Goal: Check status: Check status

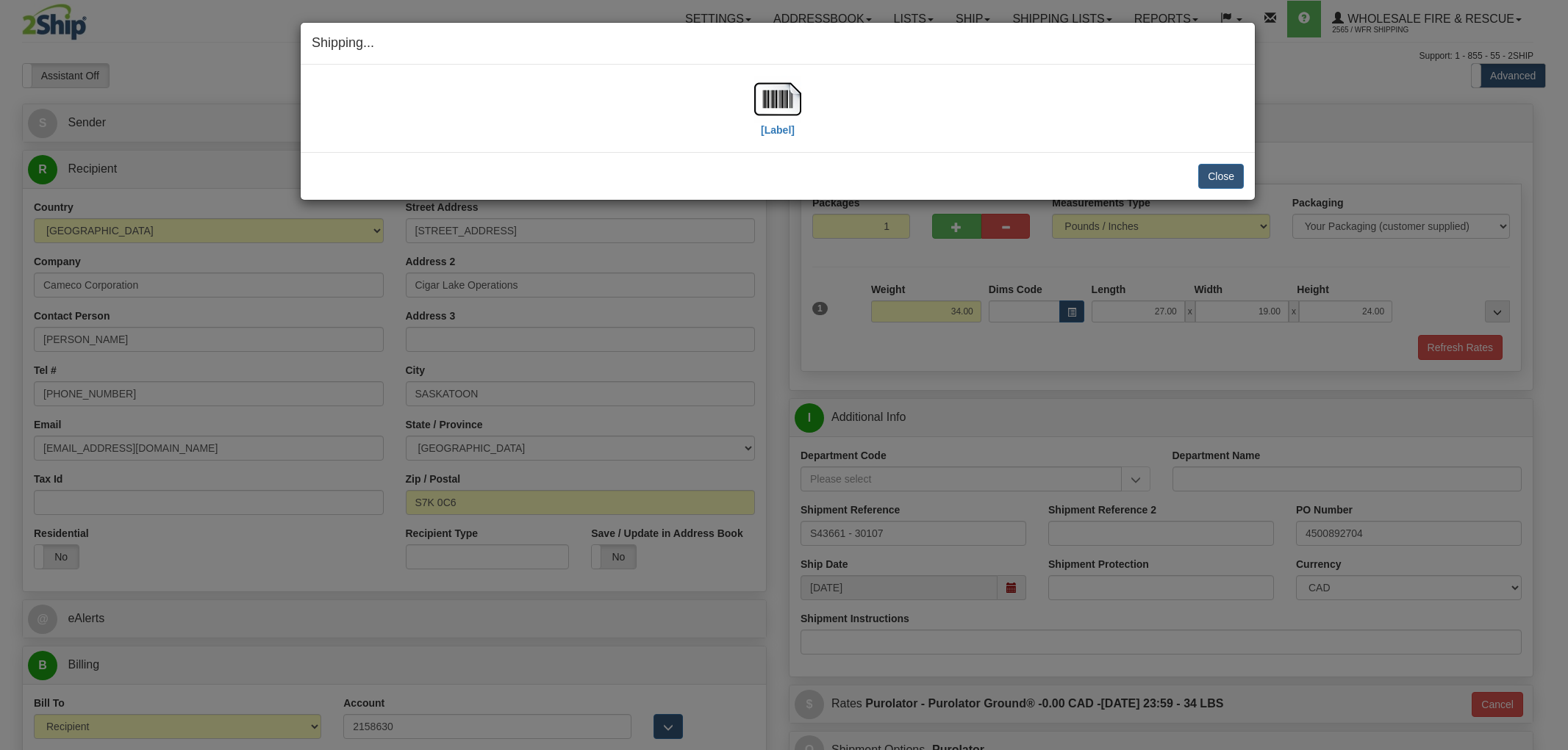
select select "2"
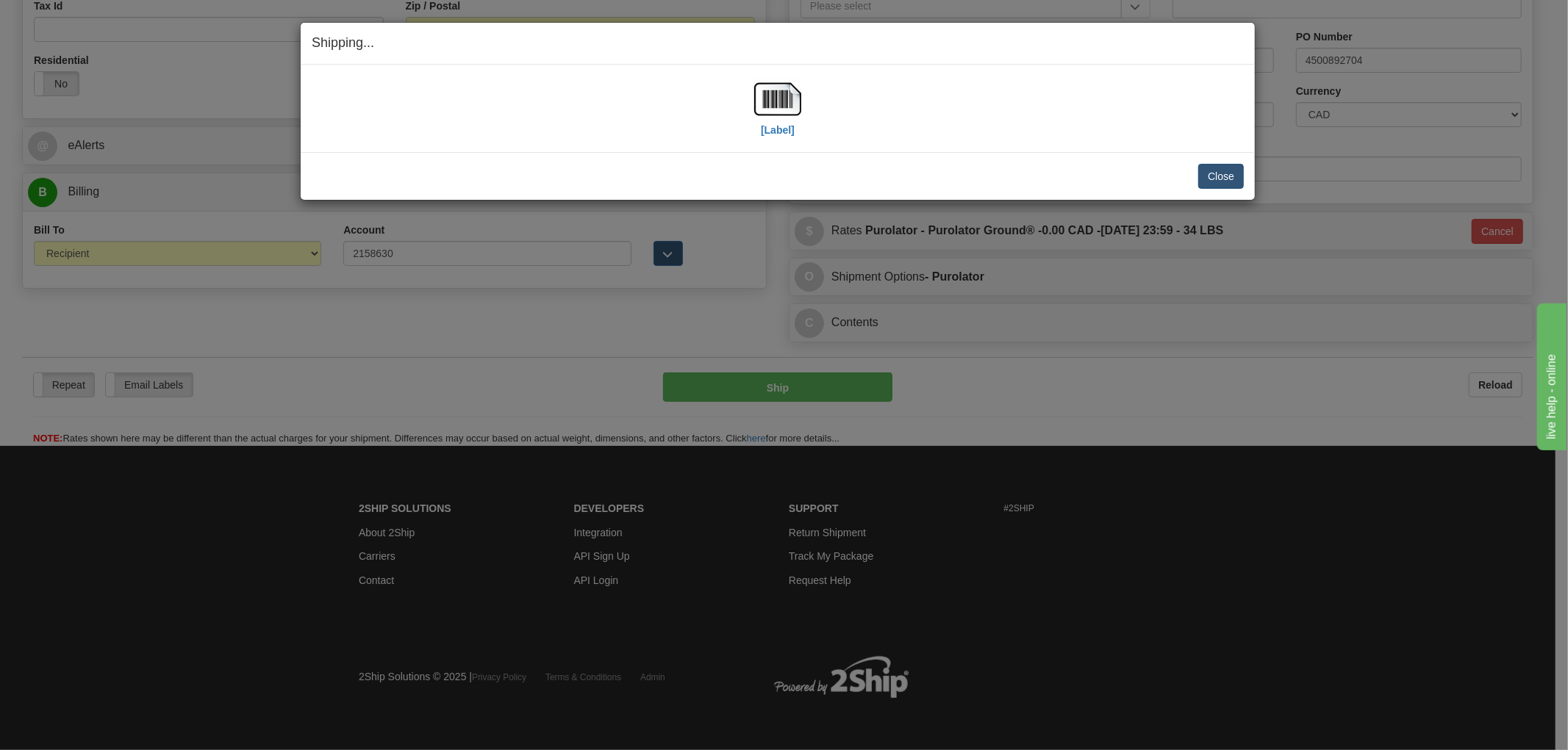
scroll to position [477, 0]
click at [1229, 171] on button "Close" at bounding box center [1221, 176] width 46 height 25
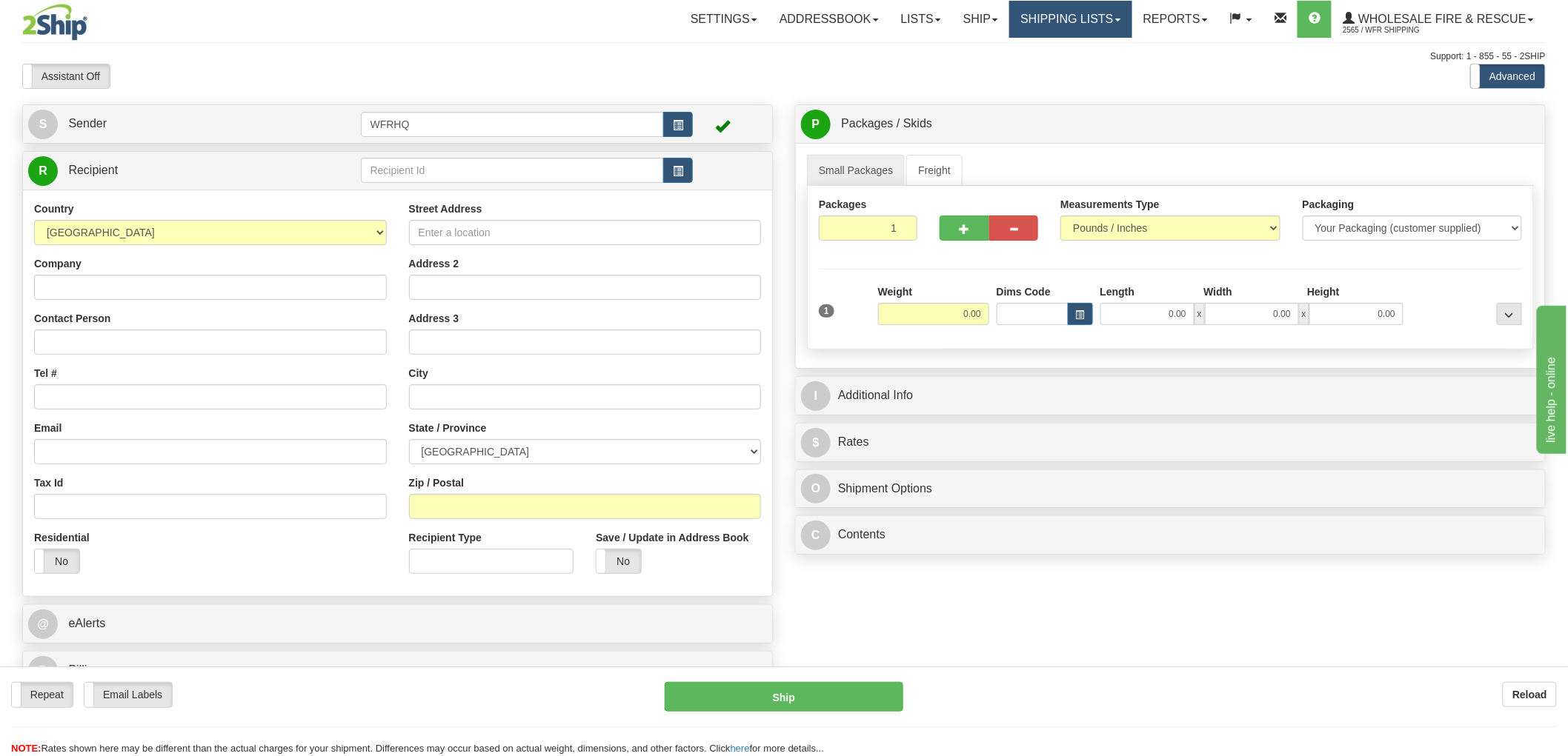
click at [1041, 9] on link "Shipping lists" at bounding box center [1071, 20] width 123 height 37
click at [1050, 67] on span "Search Shipment History" at bounding box center [1059, 71] width 115 height 12
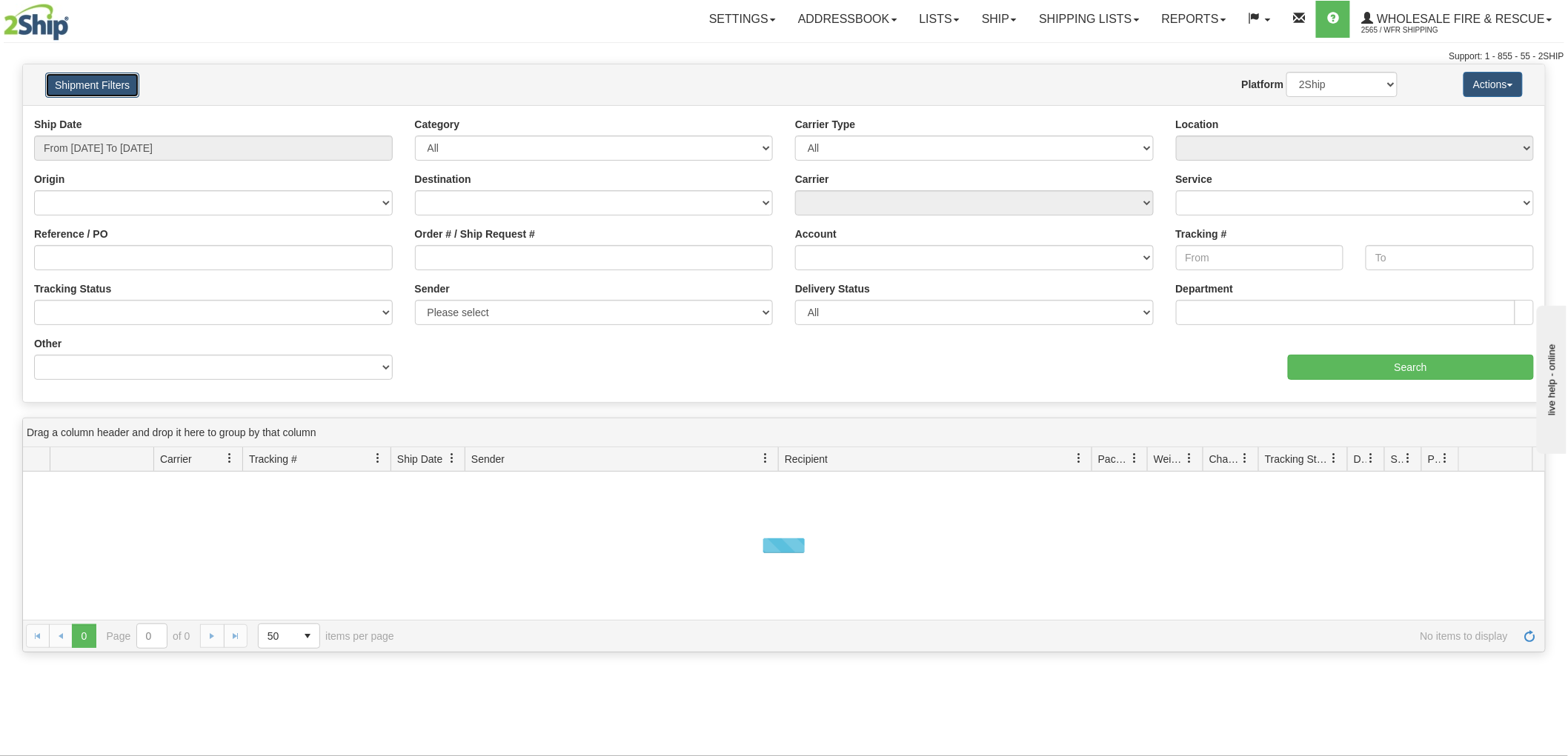
click at [138, 80] on button "Shipment Filters" at bounding box center [92, 85] width 94 height 26
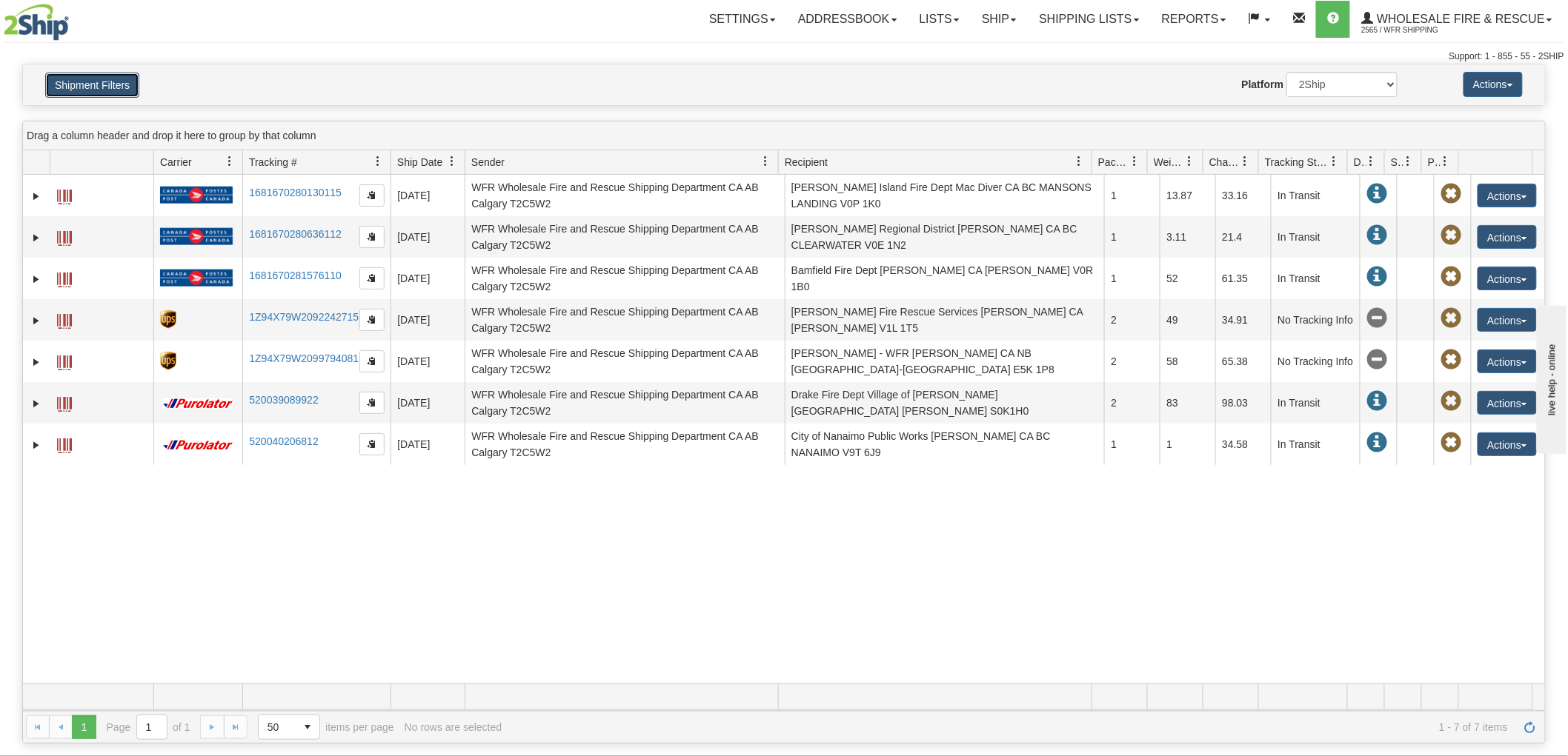
click at [123, 83] on button "Shipment Filters" at bounding box center [92, 85] width 94 height 26
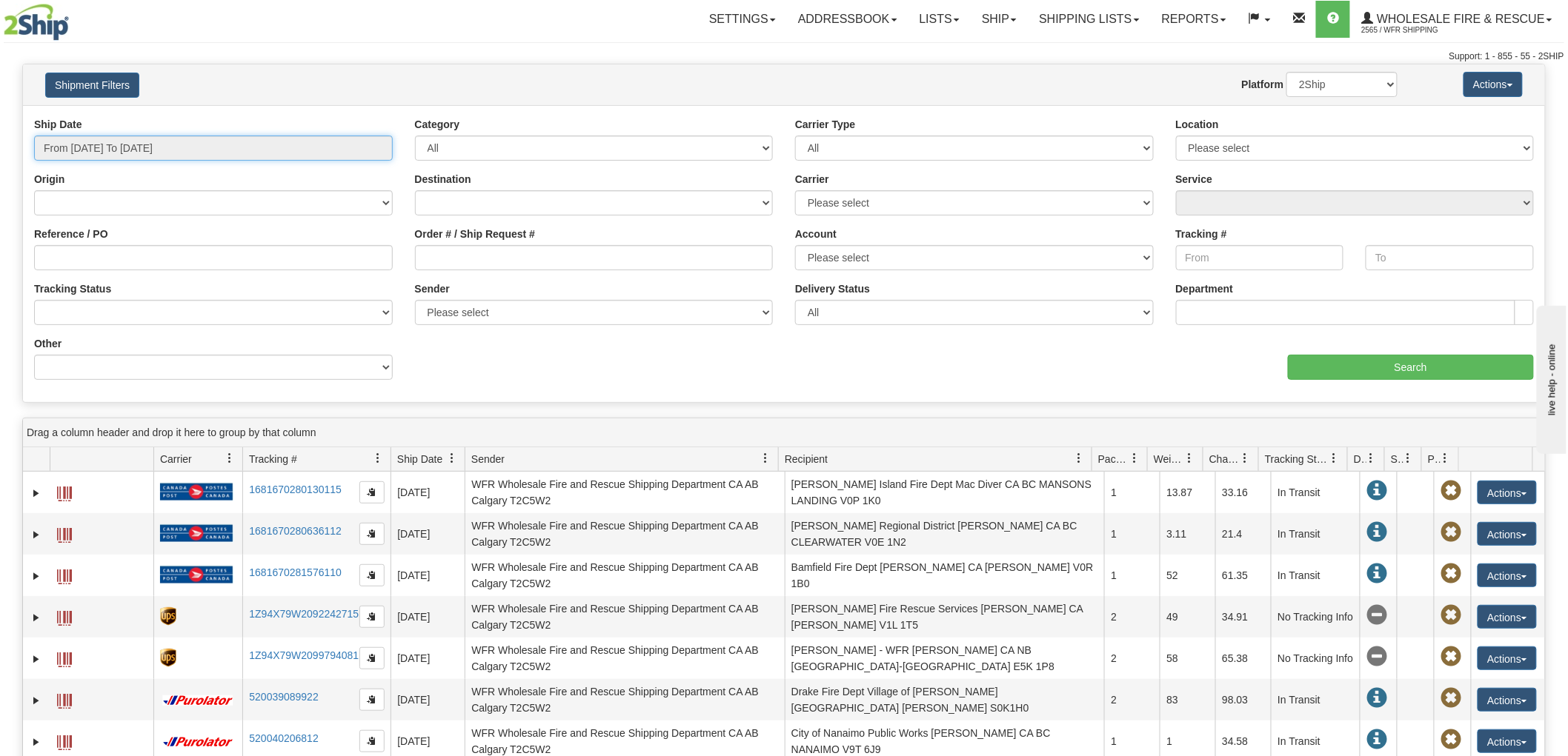
click at [265, 150] on input "From 09/04/2025 To 09/05/2025" at bounding box center [214, 148] width 359 height 26
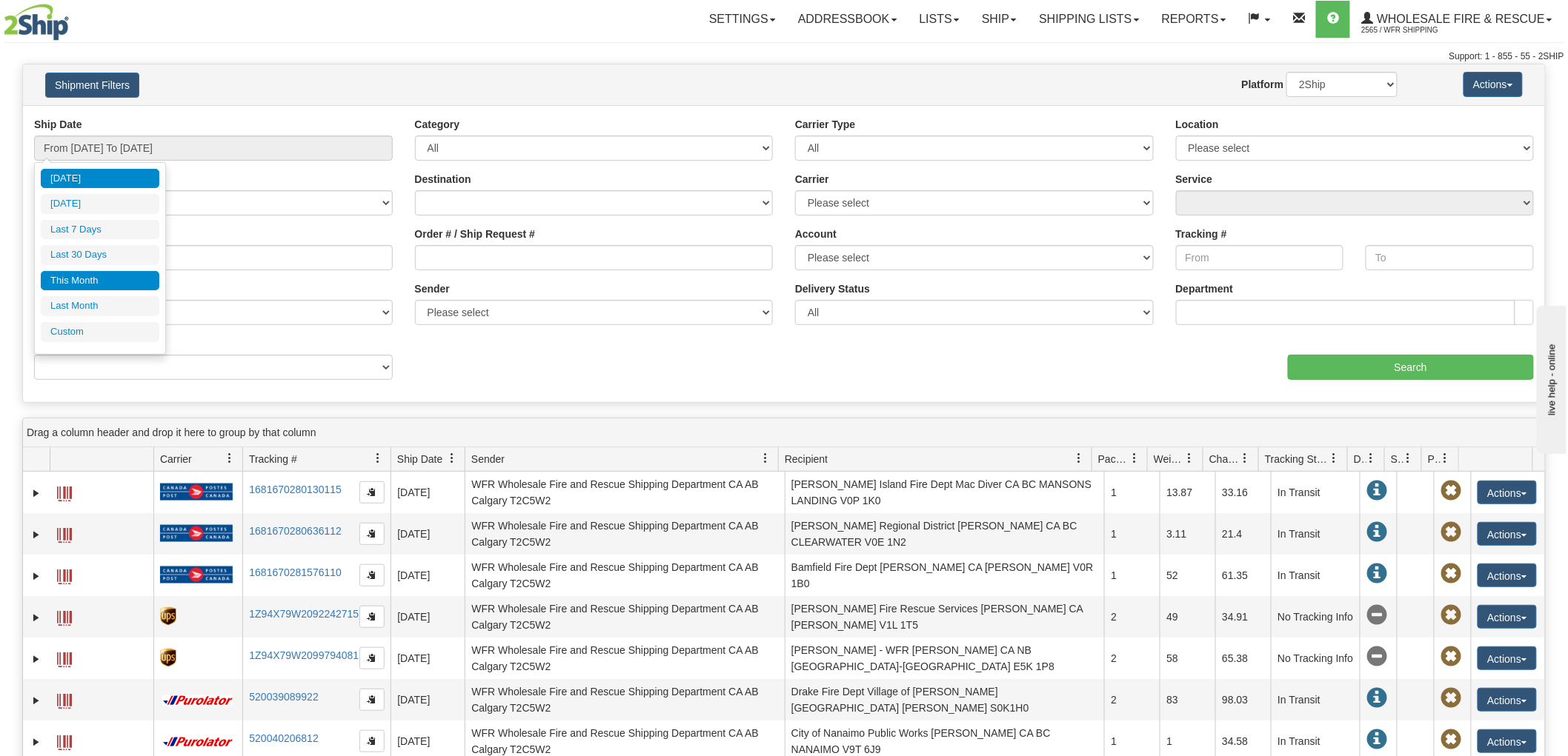
click at [112, 282] on li "This Month" at bounding box center [100, 281] width 118 height 20
type input "From 09/01/2025 To 09/30/2025"
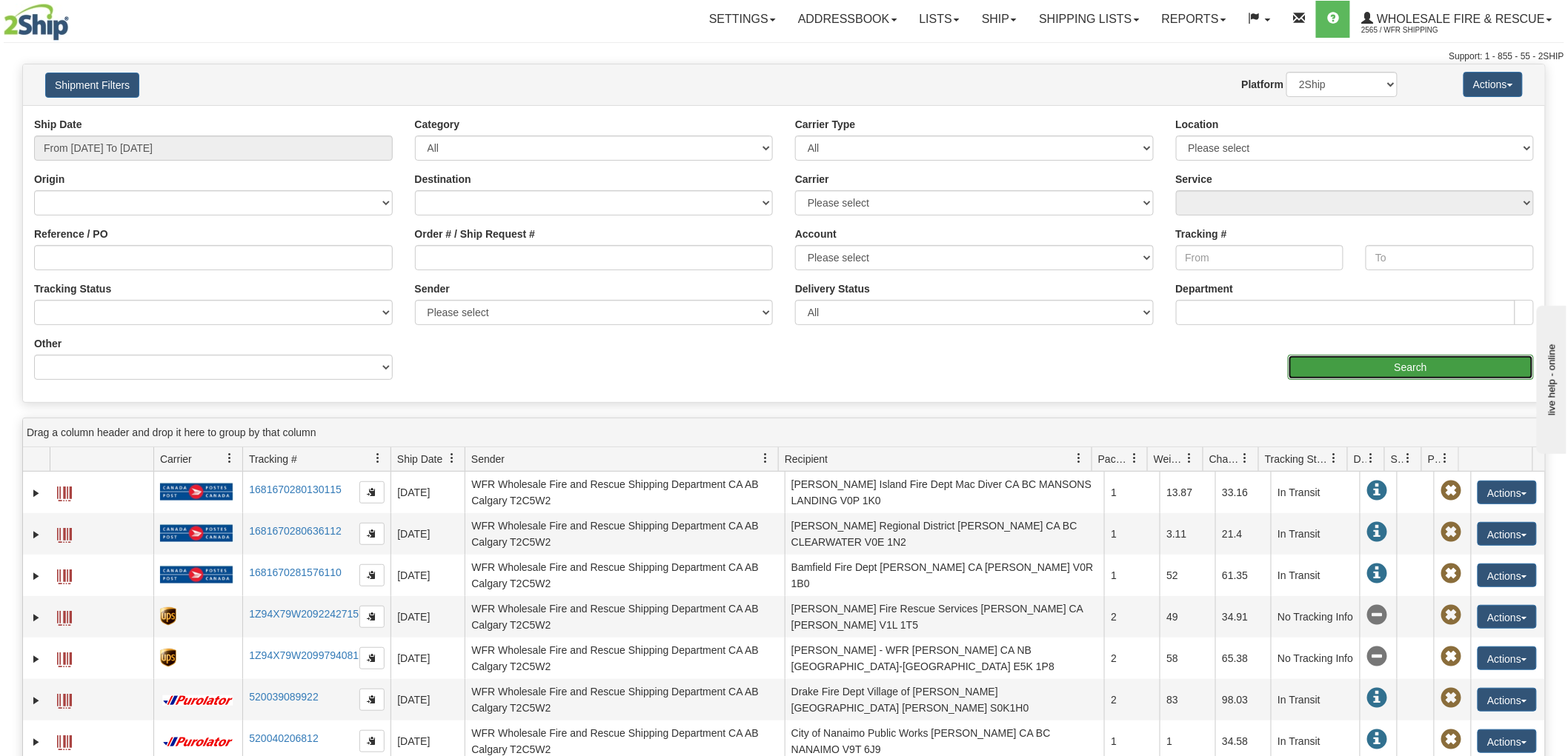
click at [1390, 372] on input "Search" at bounding box center [1411, 367] width 246 height 26
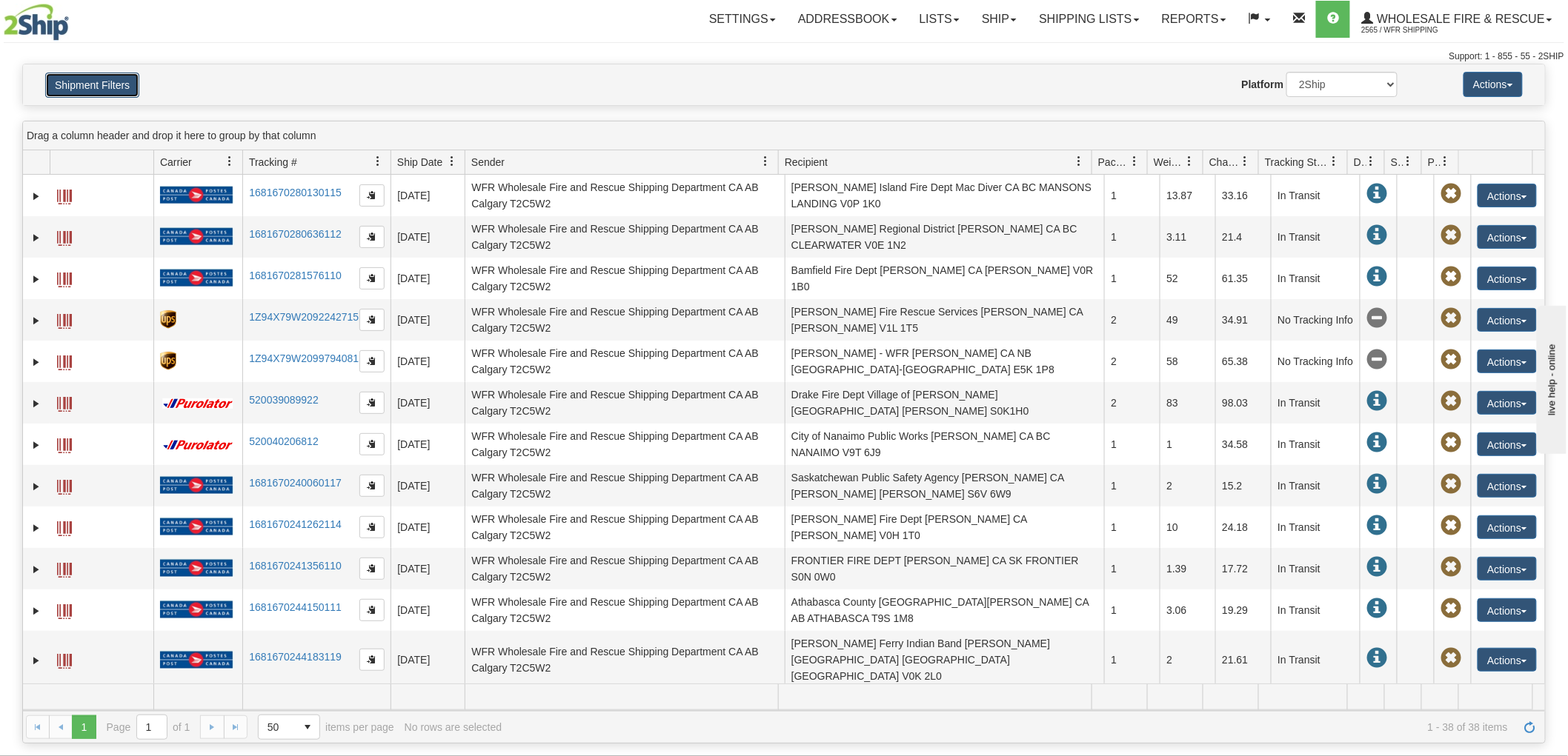
click at [72, 77] on button "Shipment Filters" at bounding box center [92, 85] width 94 height 26
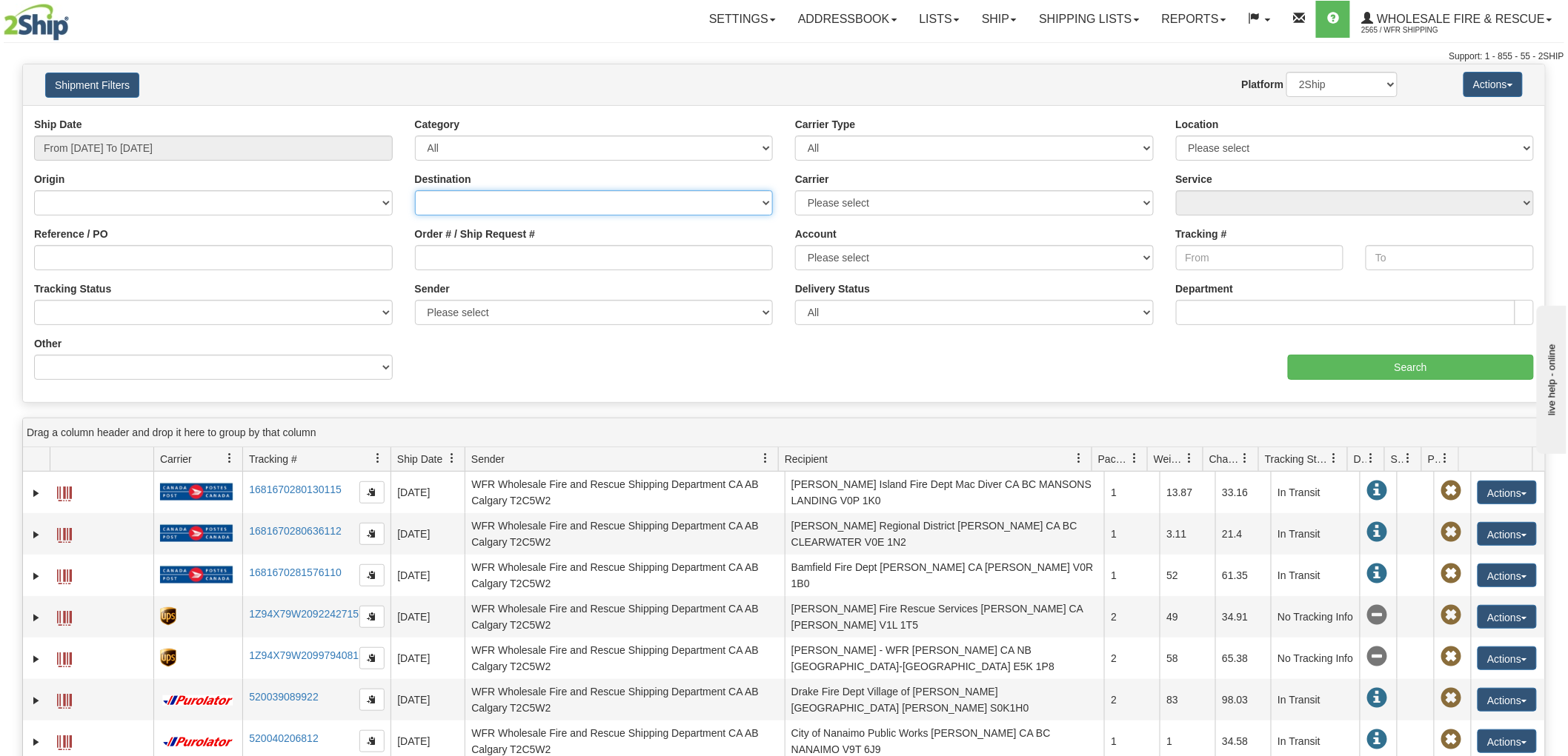
click at [620, 193] on select "Canada United States Mexico Puerto Rico Romania Australia New Zealand SouthAfri…" at bounding box center [595, 203] width 359 height 26
select select "US"
click at [415, 190] on select "Canada United States Mexico Puerto Rico Romania Australia New Zealand SouthAfri…" at bounding box center [595, 203] width 359 height 26
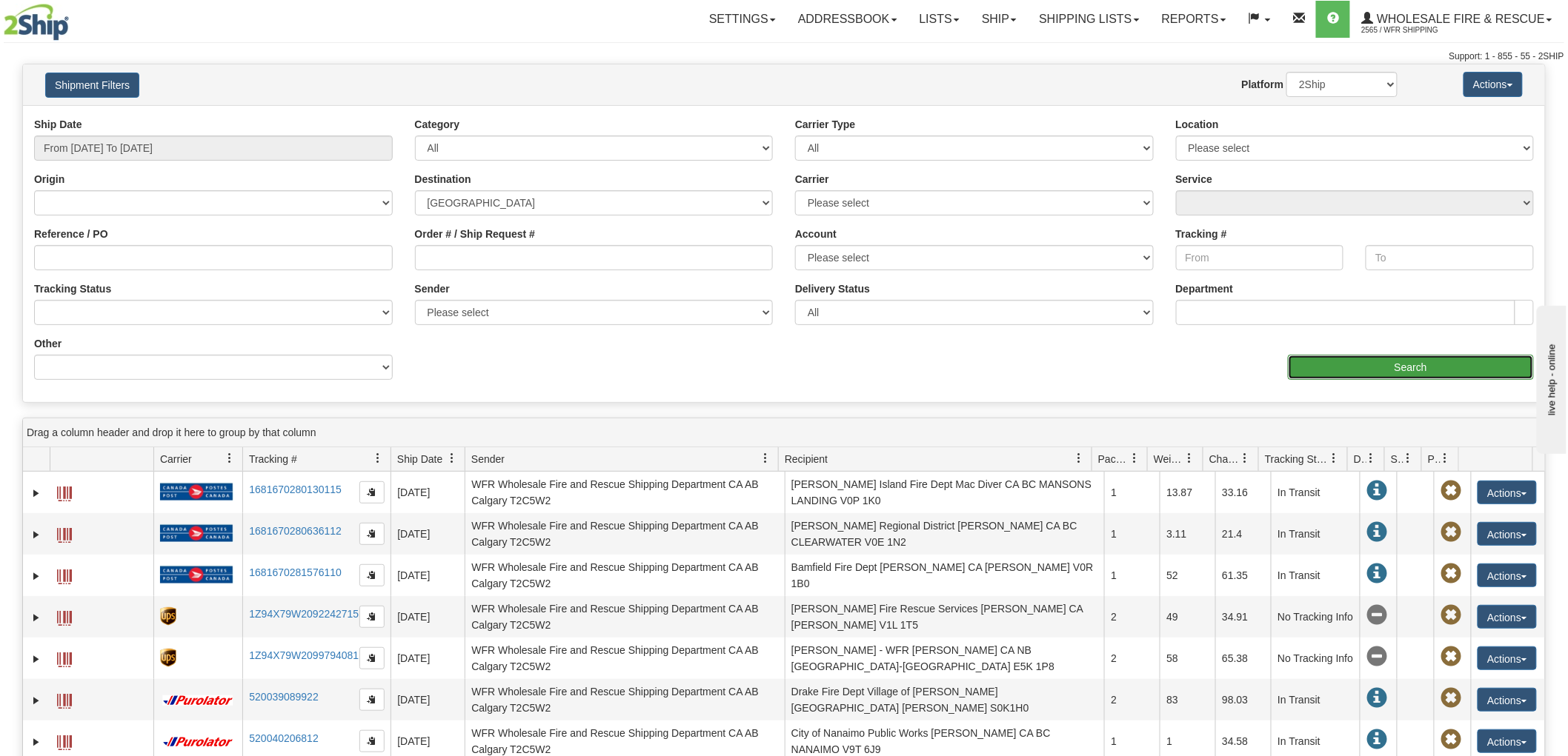
click at [1383, 372] on input "Search" at bounding box center [1411, 367] width 246 height 26
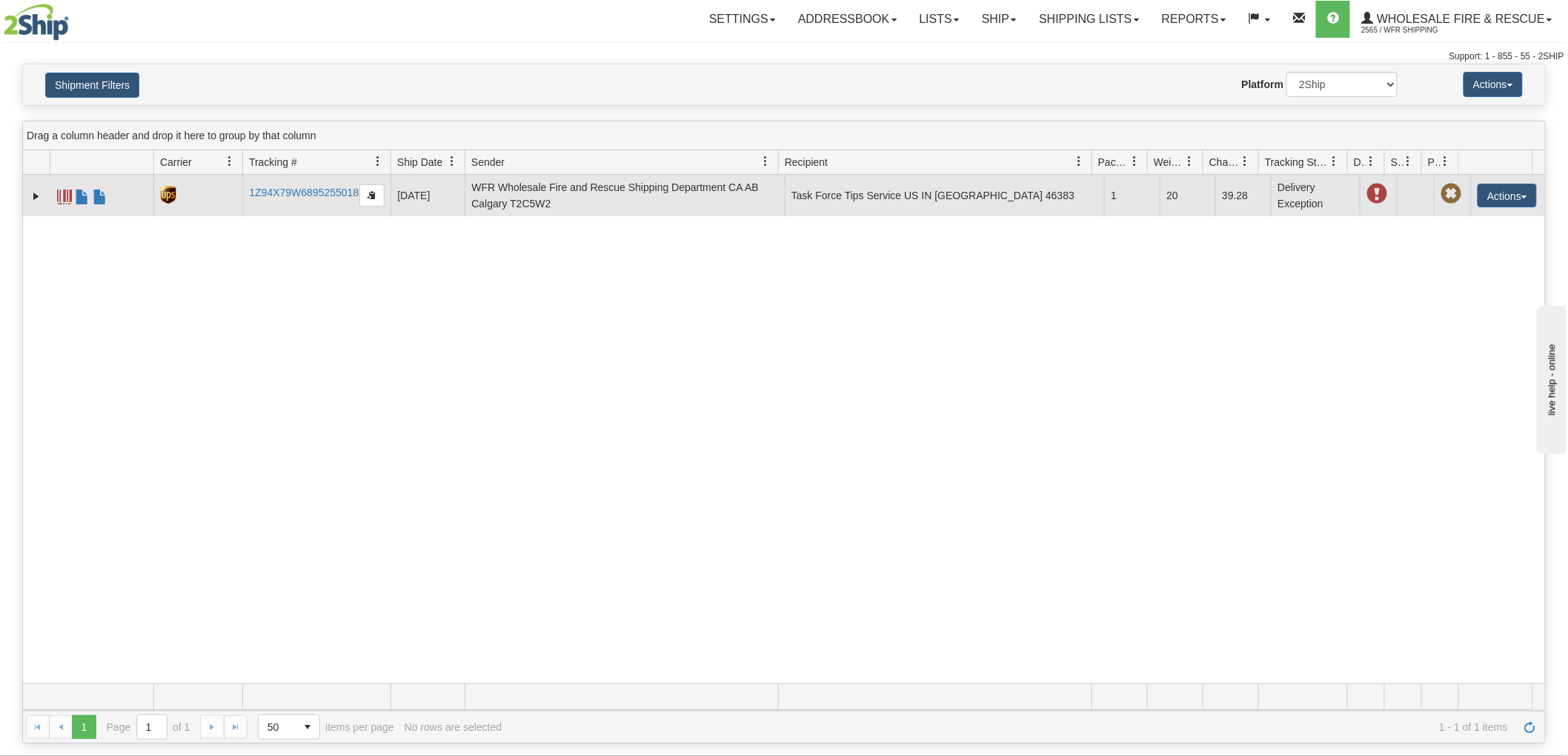
click at [930, 204] on td "Task Force Tips Service US IN VALPARAISO 46383" at bounding box center [945, 196] width 320 height 42
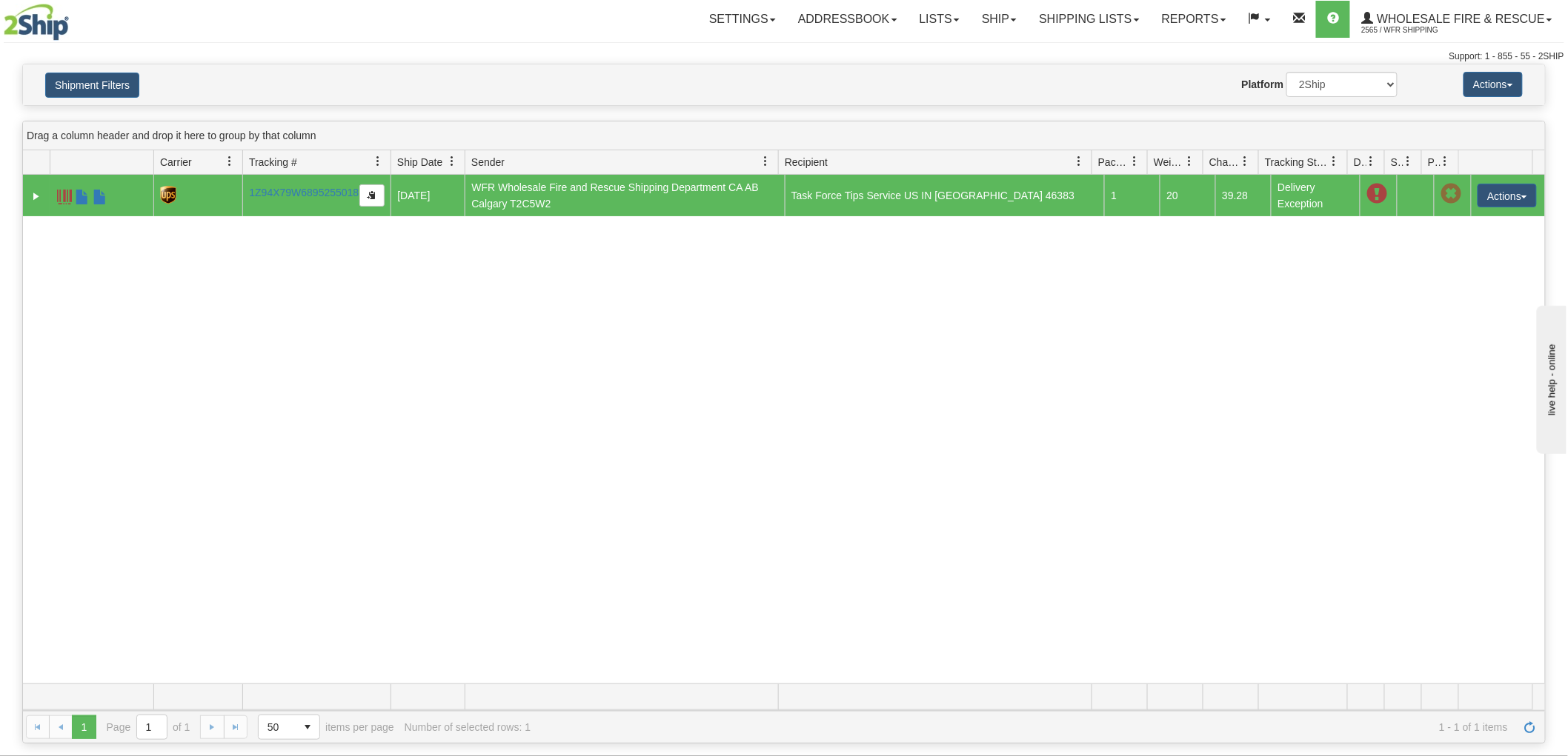
click at [1366, 194] on span at bounding box center [1377, 194] width 20 height 20
click at [1515, 193] on button "Actions" at bounding box center [1508, 196] width 60 height 24
click at [1372, 190] on span at bounding box center [1377, 194] width 20 height 20
click at [36, 193] on link "Expand" at bounding box center [36, 196] width 14 height 14
